Goal: Find specific page/section: Find specific page/section

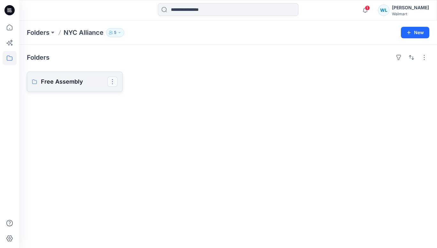
click at [116, 82] on button "button" at bounding box center [112, 82] width 10 height 10
click at [63, 81] on p "Free Assembly" at bounding box center [74, 81] width 66 height 9
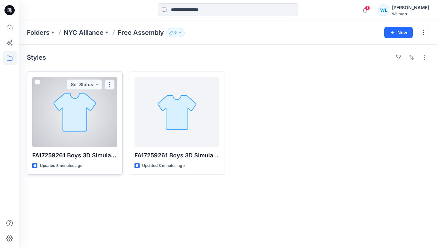
click at [110, 85] on button "button" at bounding box center [109, 84] width 10 height 10
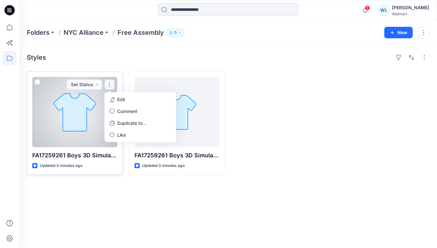
click at [43, 123] on div at bounding box center [74, 112] width 85 height 70
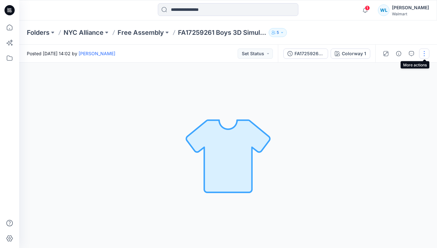
click at [424, 54] on button "button" at bounding box center [424, 54] width 10 height 10
click at [100, 116] on div "Colorway 1 Loading... Material Properties Loading..." at bounding box center [227, 155] width 417 height 185
click at [11, 224] on icon at bounding box center [10, 223] width 14 height 14
click at [126, 162] on div "Colorway 1 Loading... Material Properties Loading..." at bounding box center [227, 155] width 417 height 185
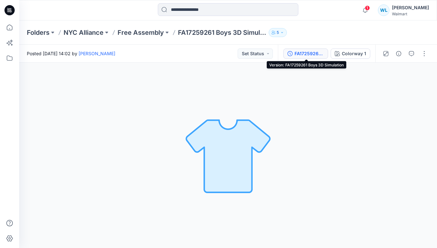
click at [302, 55] on div "FA17259261 Boys 3D Simulation" at bounding box center [308, 53] width 29 height 7
